Goal: Information Seeking & Learning: Learn about a topic

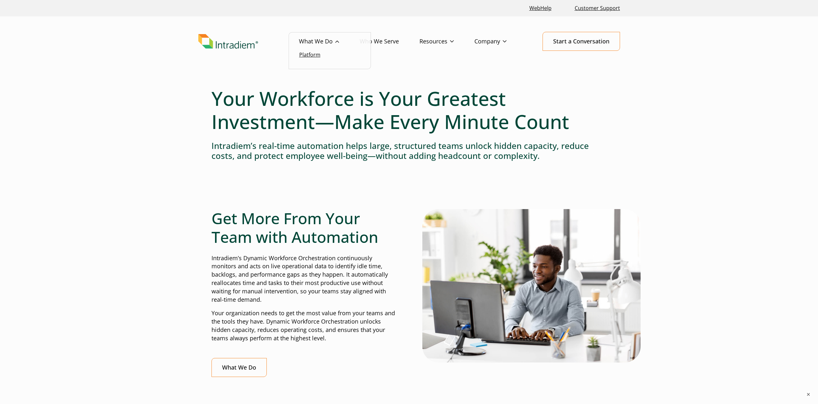
drag, startPoint x: 318, startPoint y: 55, endPoint x: 339, endPoint y: 55, distance: 20.6
click at [318, 55] on link "Platform" at bounding box center [309, 54] width 21 height 7
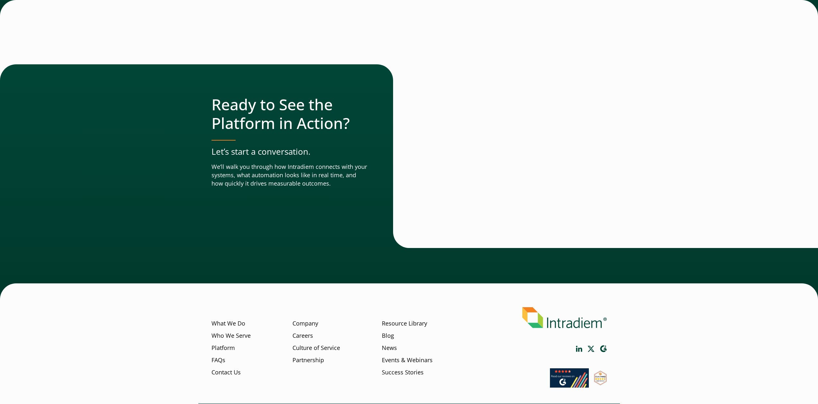
scroll to position [2142, 0]
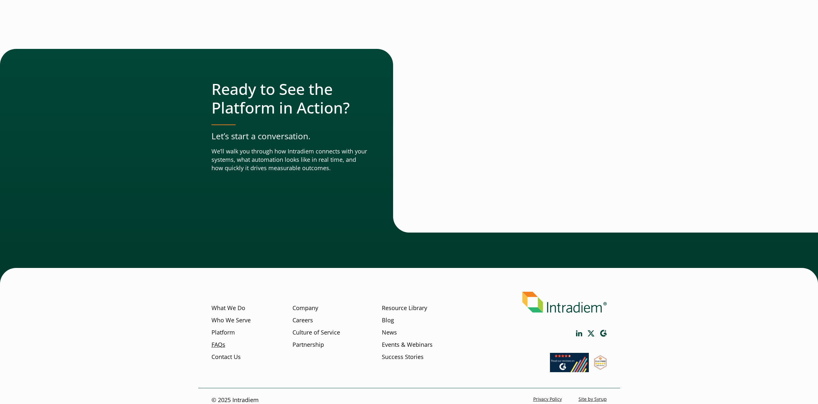
click at [213, 340] on link "FAQs" at bounding box center [218, 344] width 14 height 8
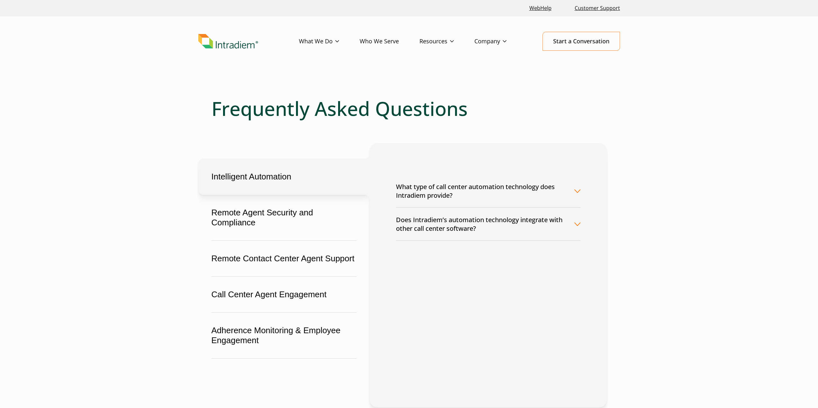
click at [475, 190] on button "What type of call center automation technology does Intradiem provide?" at bounding box center [488, 191] width 184 height 33
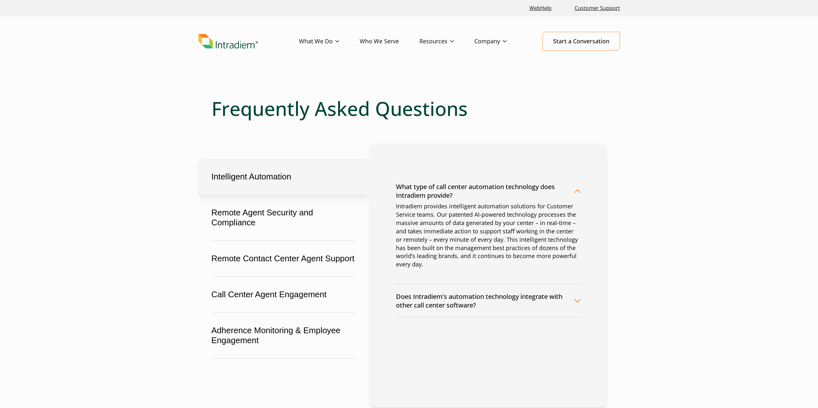
drag, startPoint x: 477, startPoint y: 188, endPoint x: 441, endPoint y: 184, distance: 36.6
click at [477, 188] on button "What type of call center automation technology does Intradiem provide?" at bounding box center [488, 191] width 184 height 33
